Goal: Task Accomplishment & Management: Use online tool/utility

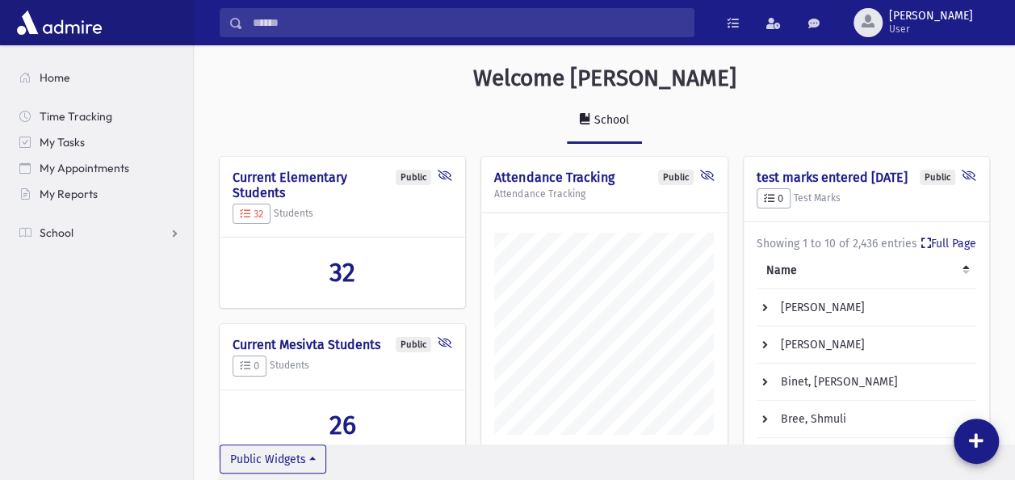
scroll to position [770, 820]
click at [97, 230] on link "School" at bounding box center [99, 233] width 186 height 26
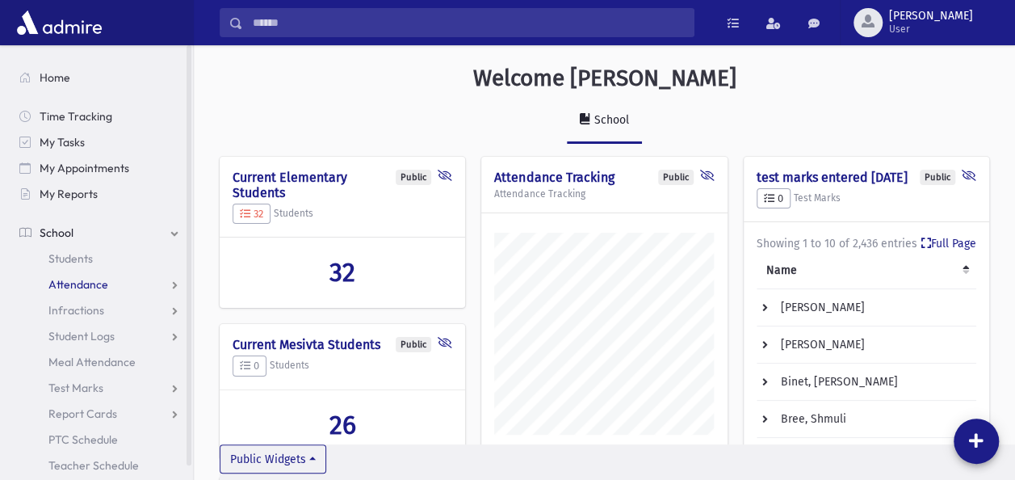
click at [84, 286] on span "Attendance" at bounding box center [78, 284] width 60 height 15
click at [78, 303] on span "Entry" at bounding box center [74, 310] width 27 height 15
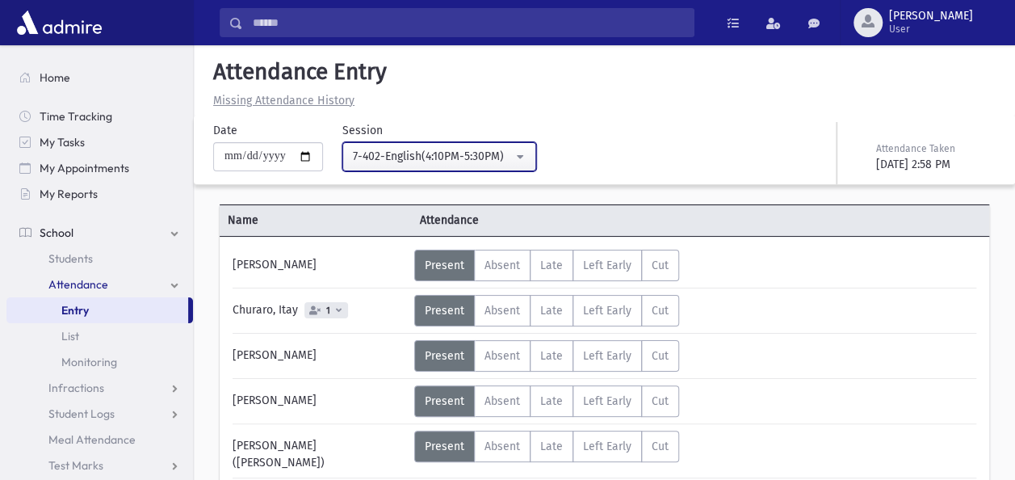
click at [526, 155] on button "7-402-English(4:10PM-5:30PM)" at bounding box center [439, 156] width 194 height 29
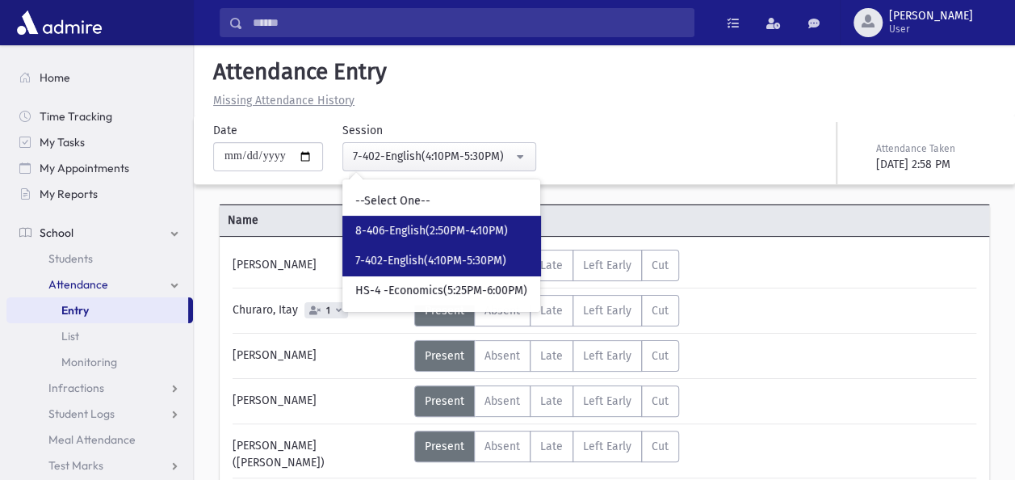
click at [449, 225] on span "8-406-English(2:50PM-4:10PM)" at bounding box center [431, 231] width 153 height 16
select select "****"
